Goal: Information Seeking & Learning: Learn about a topic

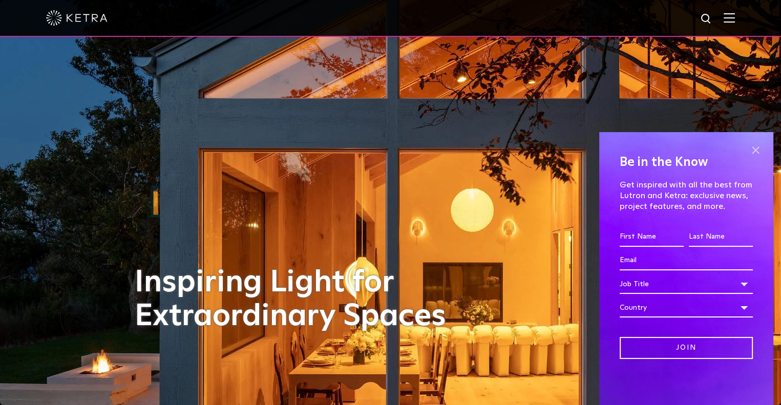
click at [753, 150] on span at bounding box center [755, 149] width 15 height 15
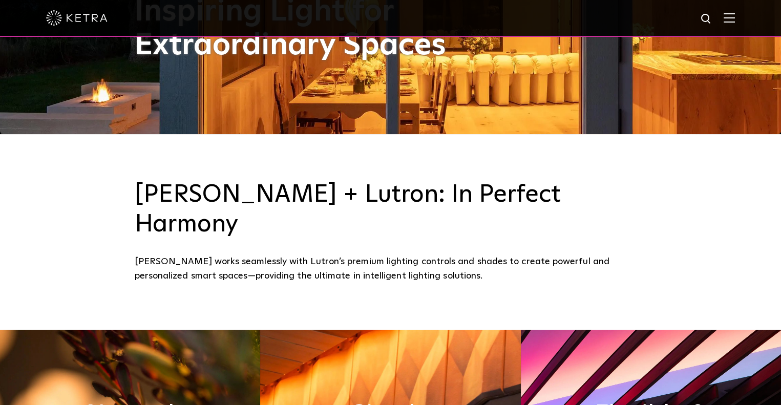
scroll to position [410, 0]
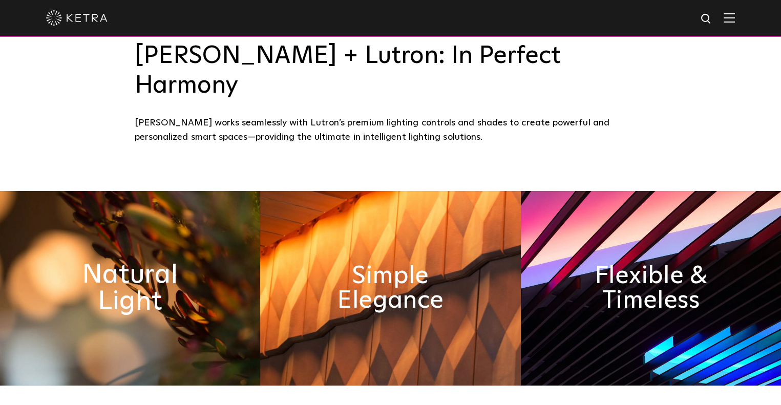
click at [152, 261] on h2 "Natural Light" at bounding box center [130, 288] width 142 height 54
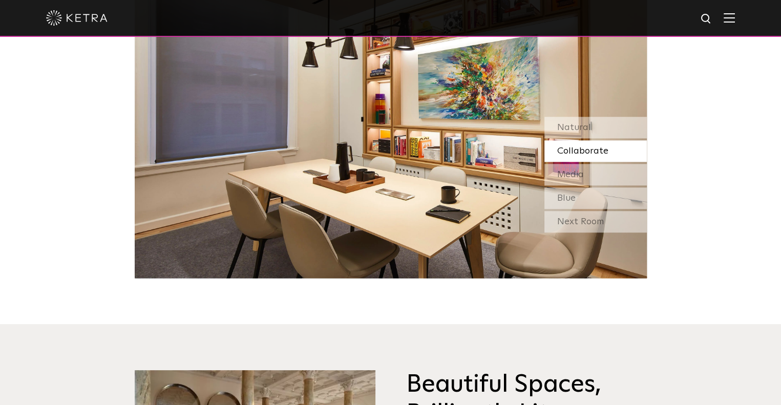
scroll to position [1024, 0]
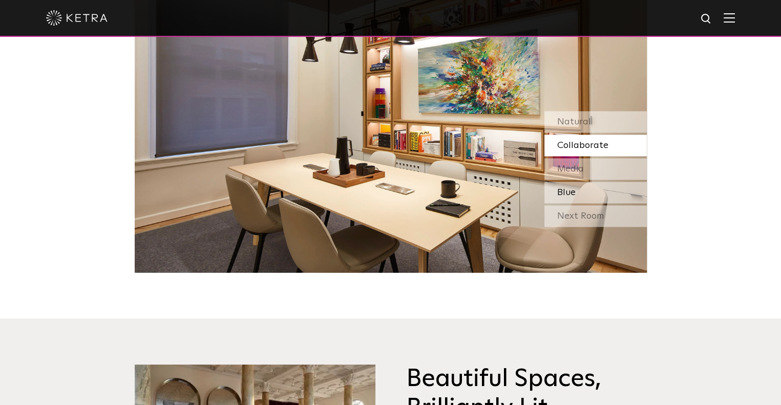
click at [583, 182] on div "Blue" at bounding box center [596, 193] width 102 height 22
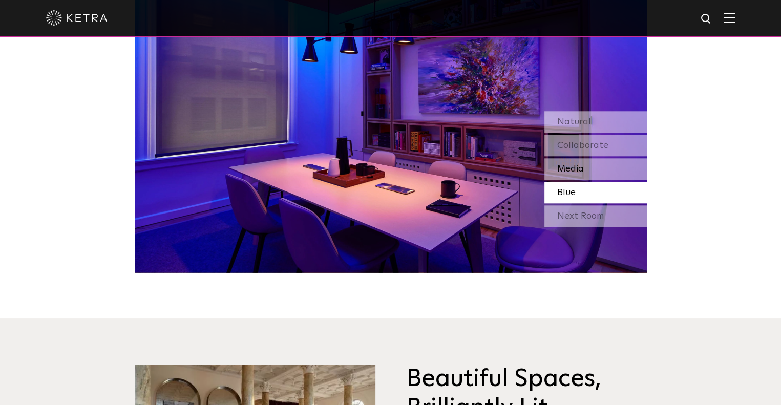
click at [578, 164] on span "Media" at bounding box center [570, 168] width 27 height 9
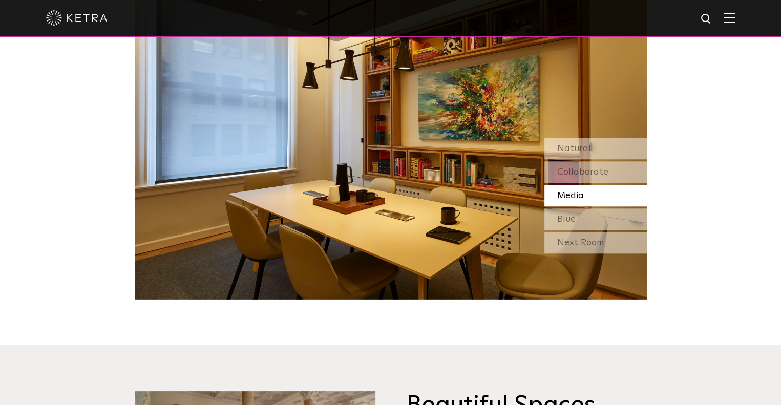
scroll to position [973, 0]
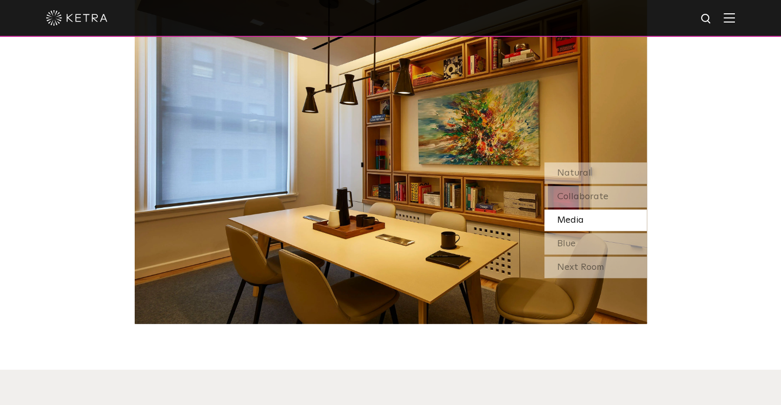
click at [566, 115] on img at bounding box center [391, 144] width 512 height 359
click at [554, 186] on div "Collaborate" at bounding box center [596, 197] width 102 height 22
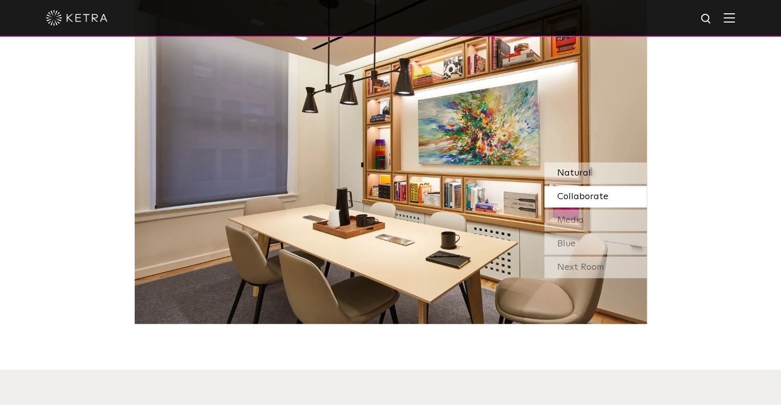
click at [573, 169] on span "Natural" at bounding box center [574, 173] width 34 height 9
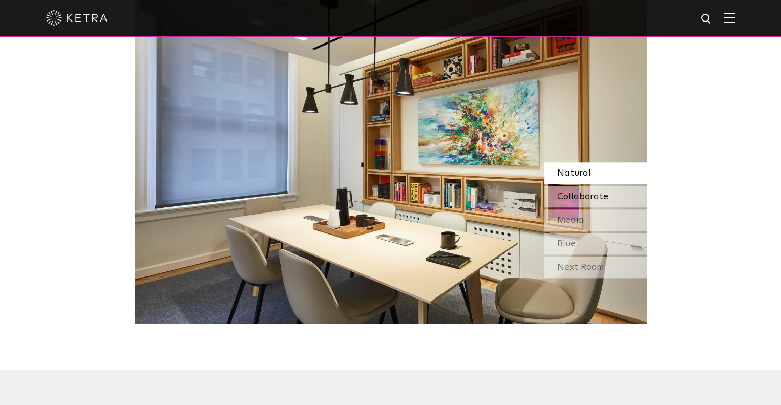
click at [563, 192] on span "Collaborate" at bounding box center [582, 196] width 51 height 9
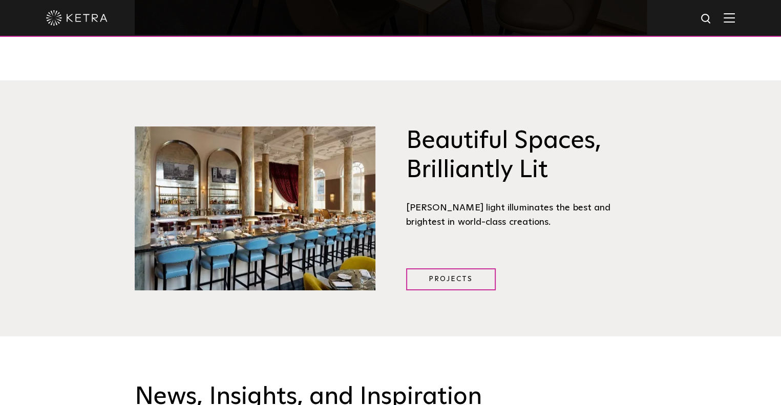
scroll to position [1281, 0]
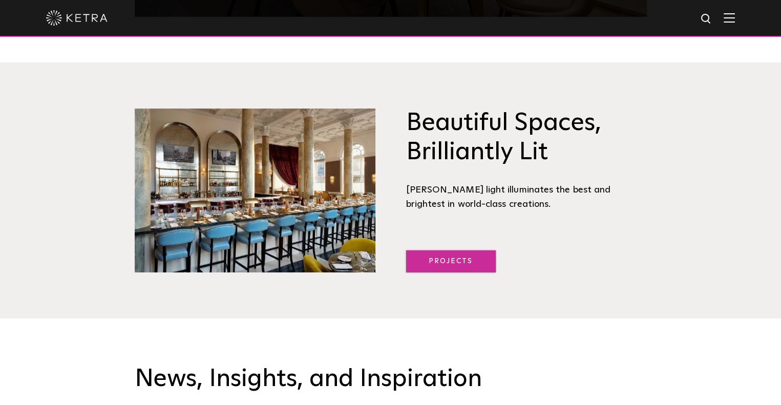
click at [455, 250] on link "Projects" at bounding box center [451, 261] width 90 height 22
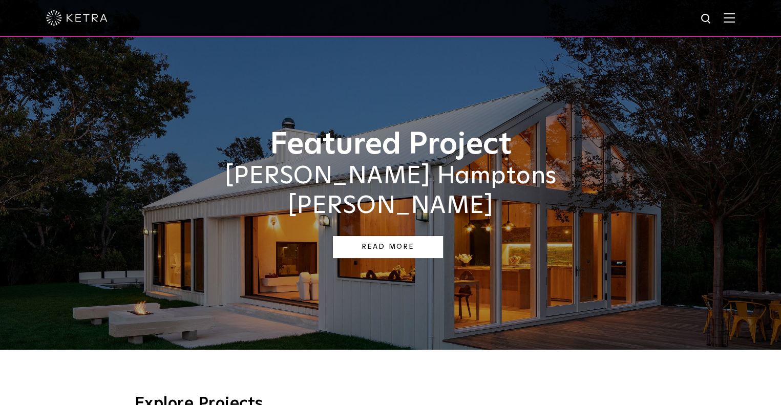
click at [397, 236] on link "Read More" at bounding box center [388, 247] width 110 height 22
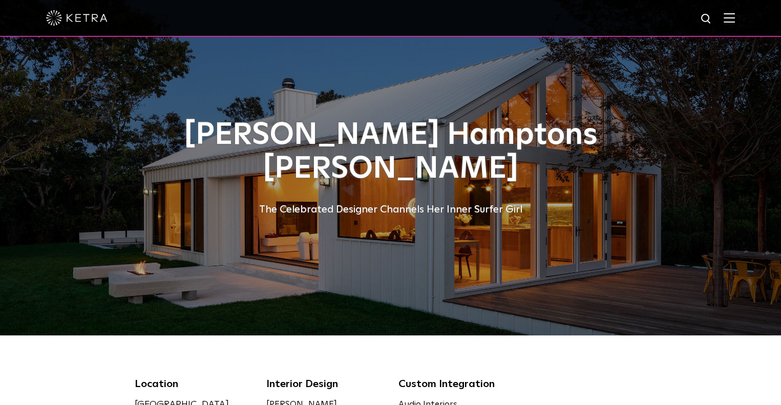
click at [377, 218] on div "[PERSON_NAME] Hamptons [PERSON_NAME] The Celebrated Designer Channels Her Inner…" at bounding box center [391, 168] width 512 height 336
click at [274, 225] on div "[PERSON_NAME] Hamptons [PERSON_NAME] The Celebrated Designer Channels Her Inner…" at bounding box center [391, 168] width 512 height 336
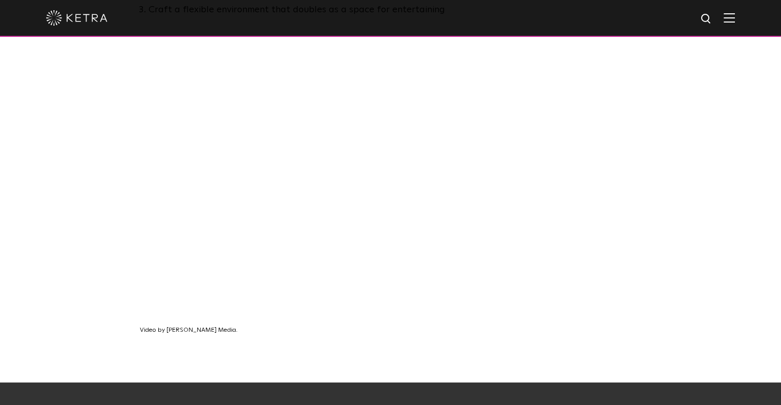
scroll to position [717, 0]
